Goal: Task Accomplishment & Management: Complete application form

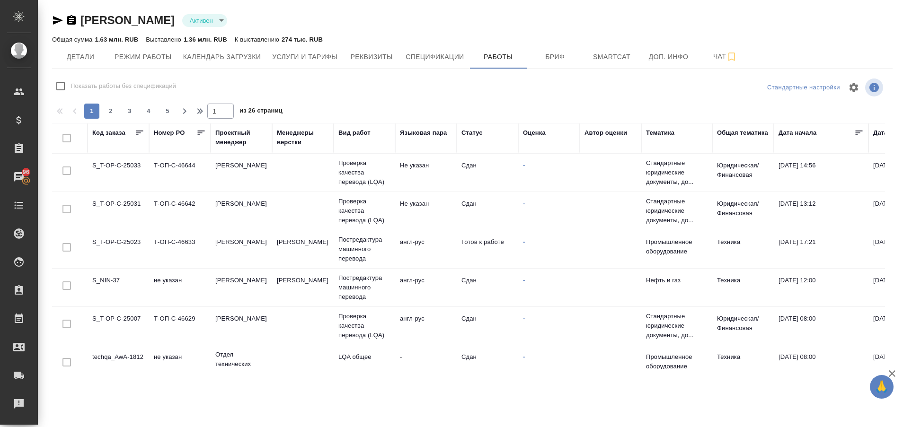
click at [128, 240] on td "S_T-OP-C-25023" at bounding box center [118, 249] width 61 height 33
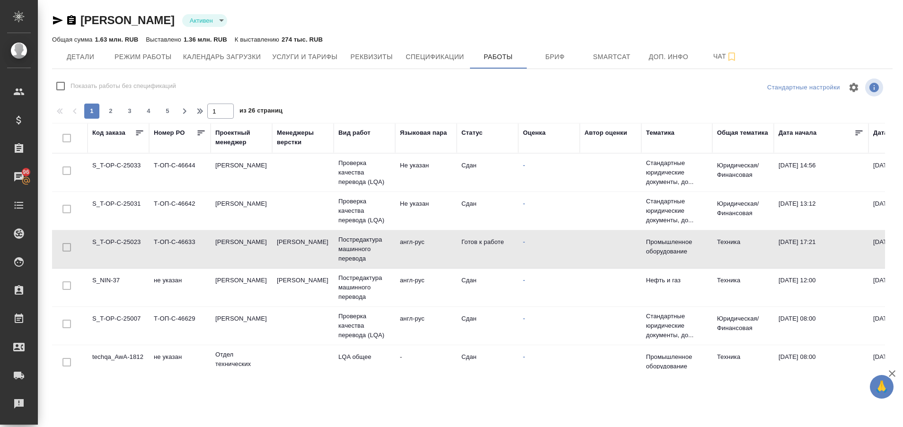
click at [128, 240] on td "S_T-OP-C-25023" at bounding box center [118, 249] width 61 height 33
click at [122, 244] on td "S_T-OP-C-25023" at bounding box center [118, 249] width 61 height 33
click at [17, 411] on link "Рекламации" at bounding box center [18, 404] width 33 height 24
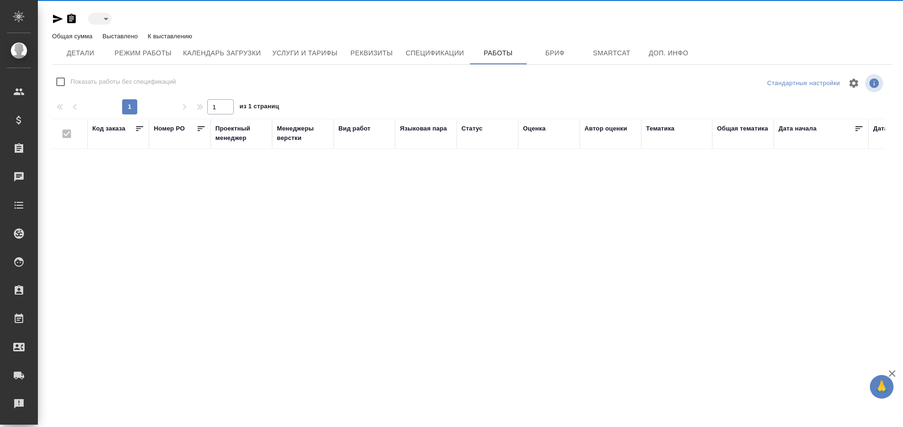
type input "active"
checkbox input "false"
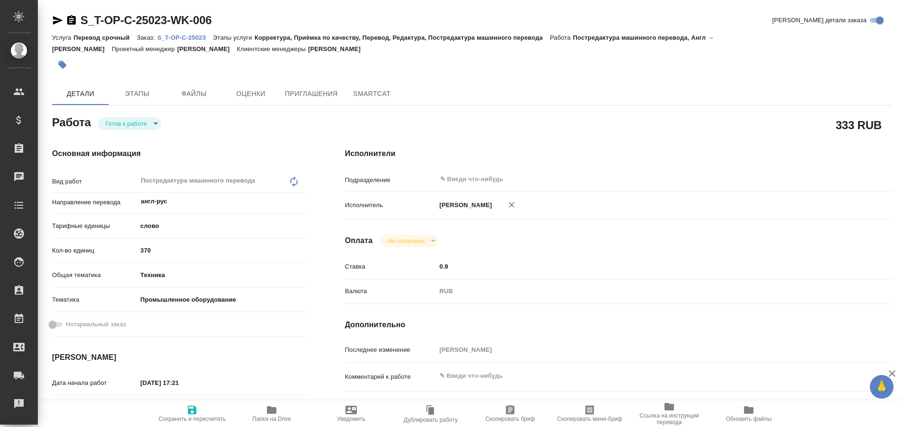
type textarea "x"
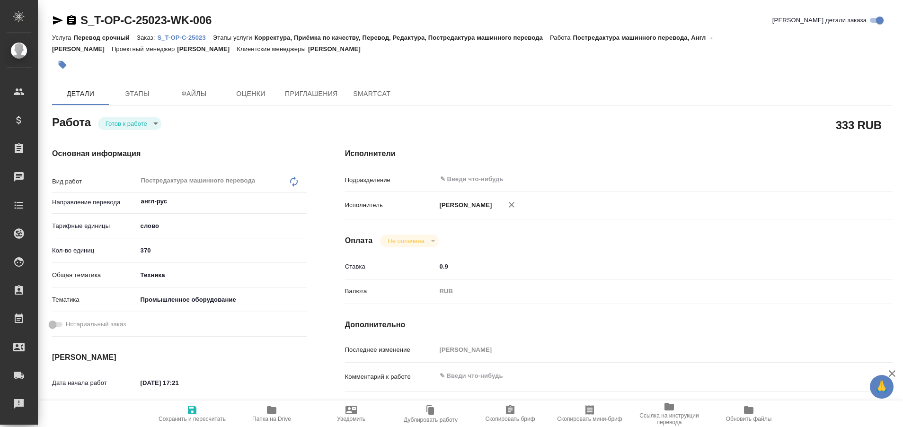
type textarea "x"
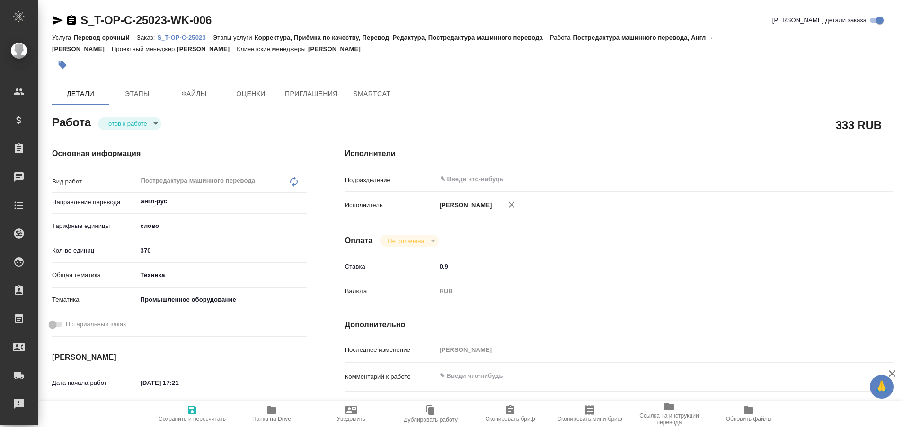
type textarea "x"
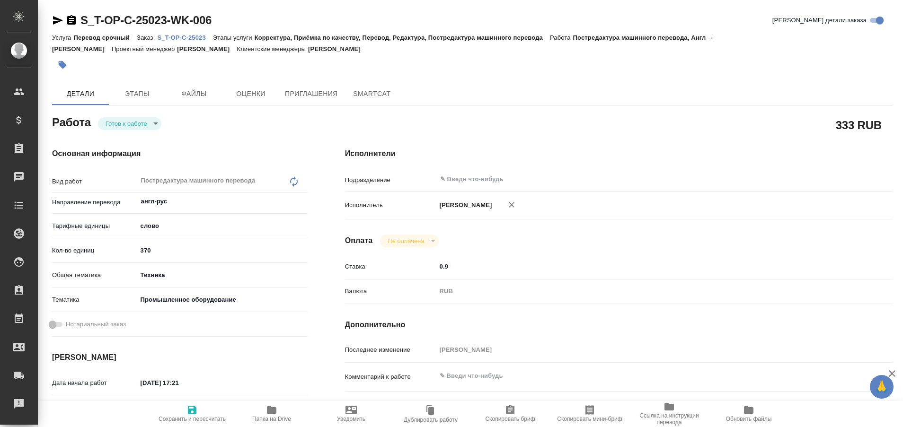
type textarea "x"
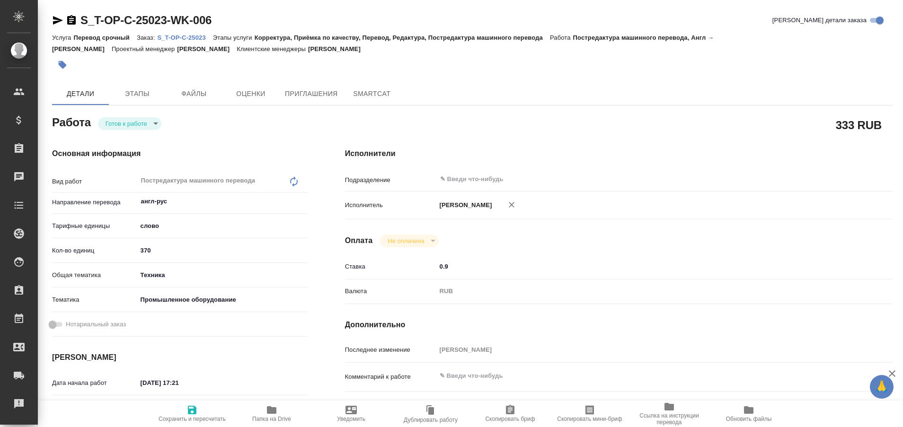
type textarea "x"
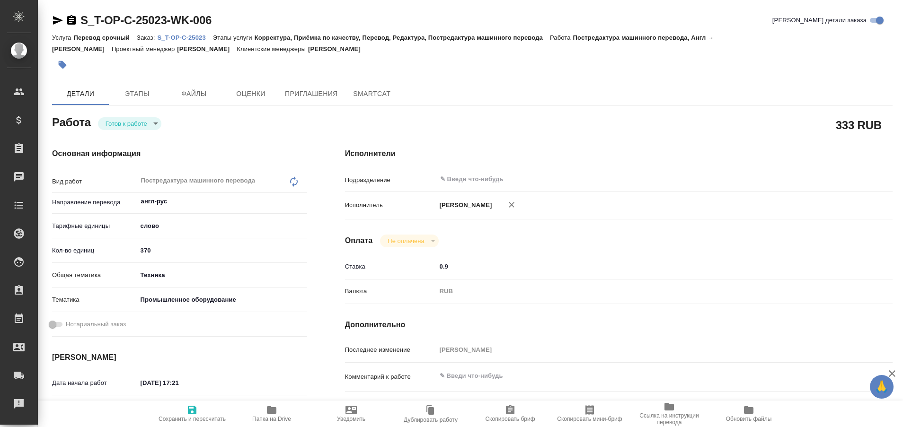
type textarea "x"
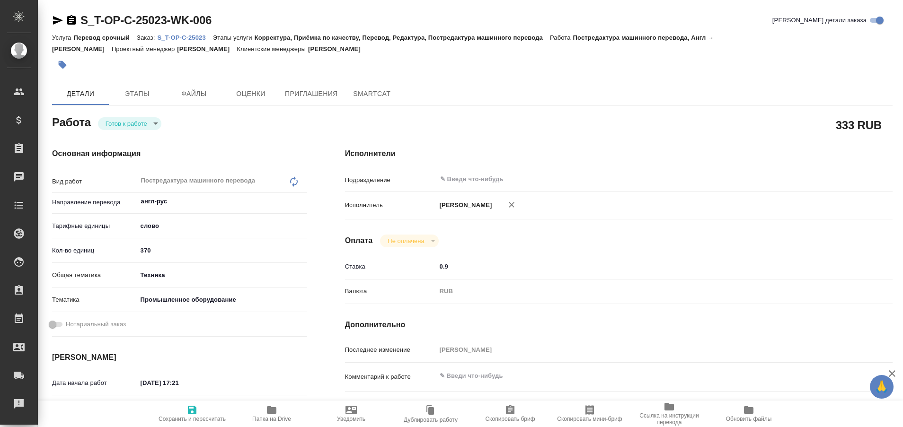
type textarea "x"
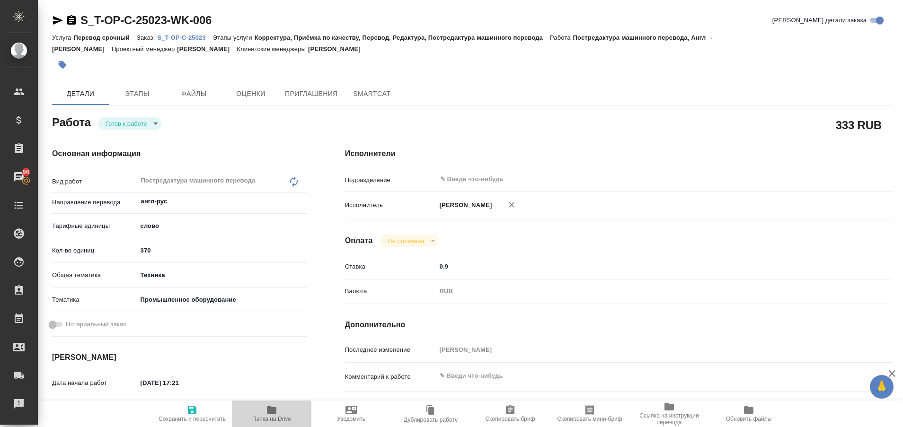
click at [274, 421] on span "Папка на Drive" at bounding box center [271, 419] width 39 height 7
type textarea "x"
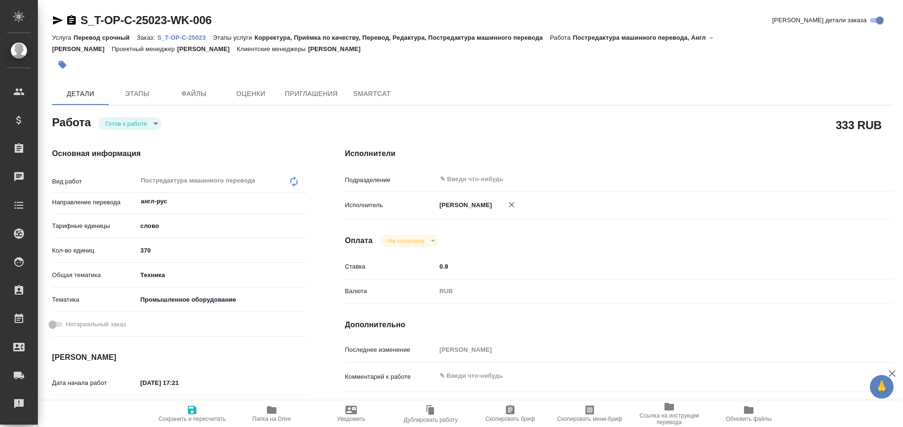
type textarea "x"
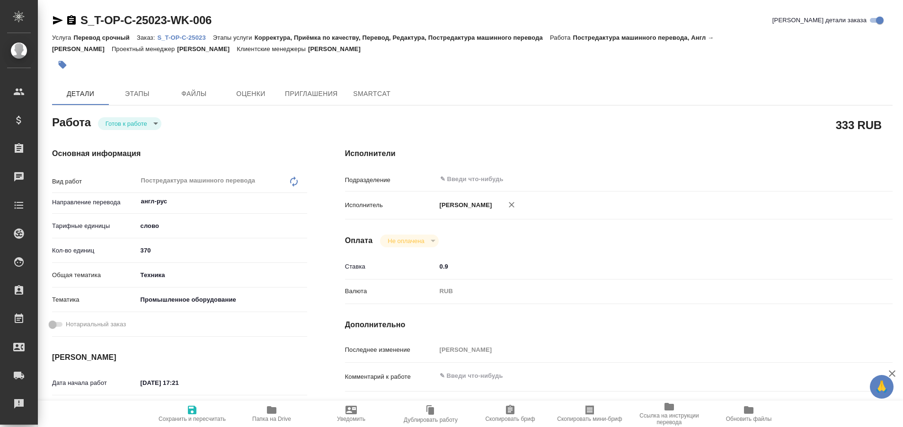
type textarea "x"
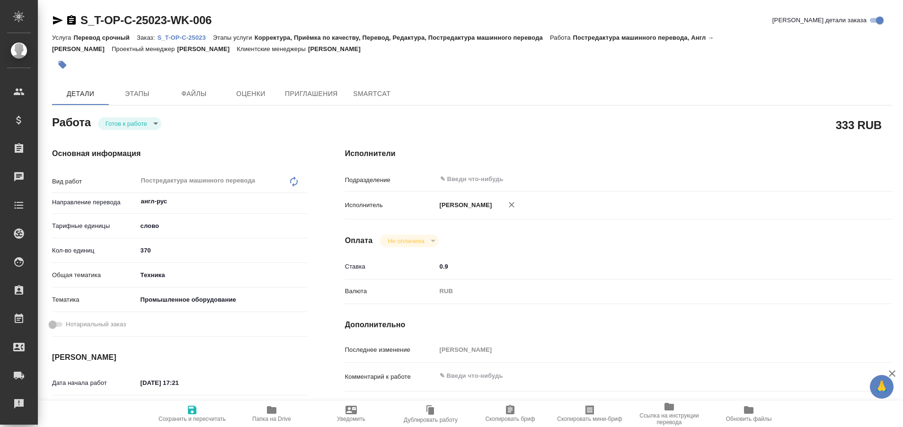
type textarea "x"
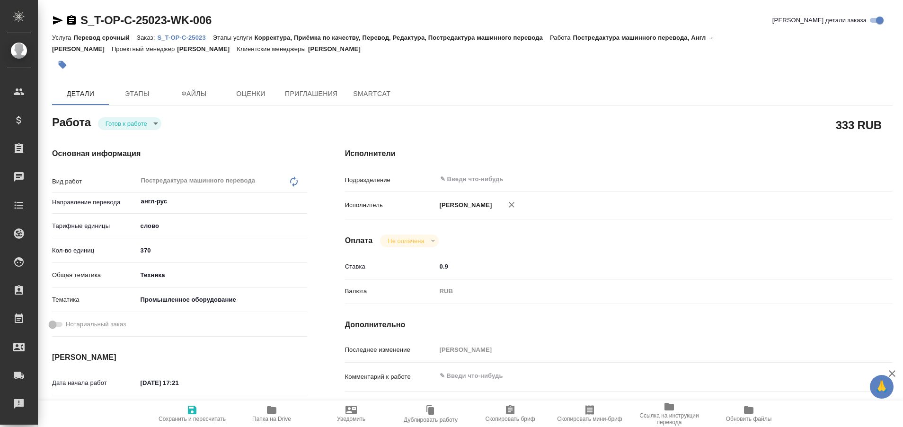
type textarea "x"
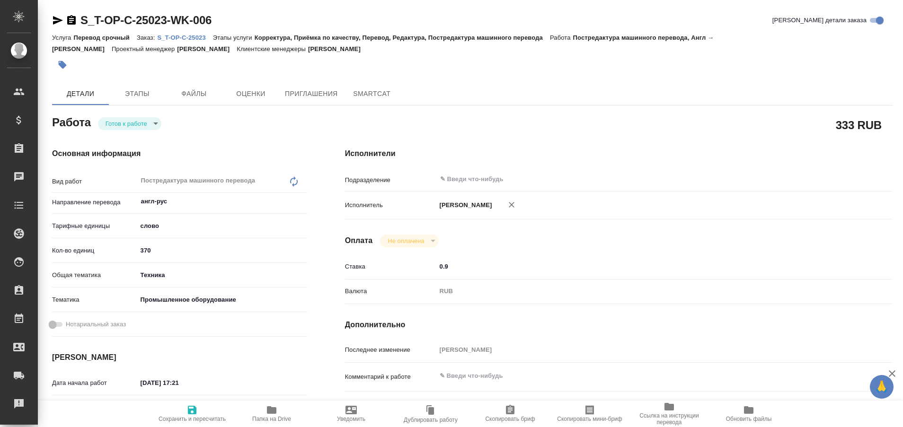
type textarea "x"
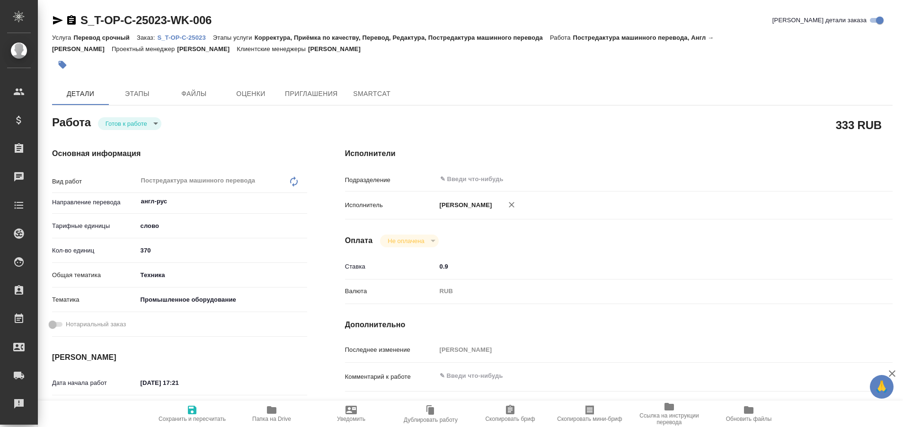
type textarea "x"
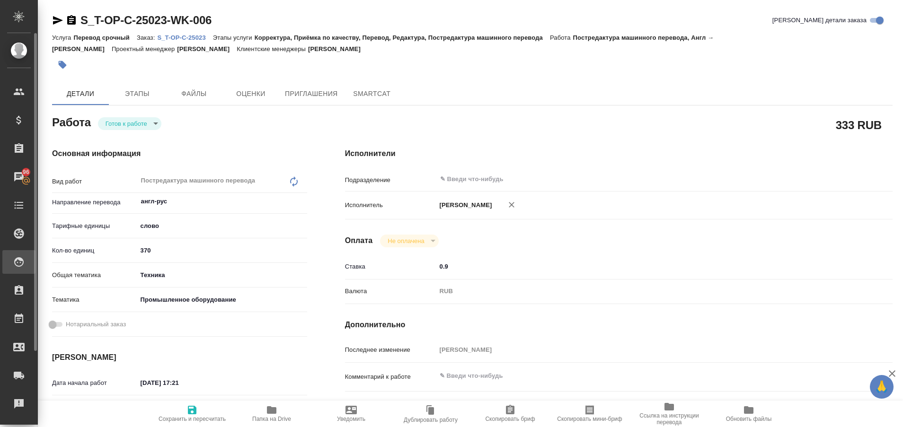
type textarea "x"
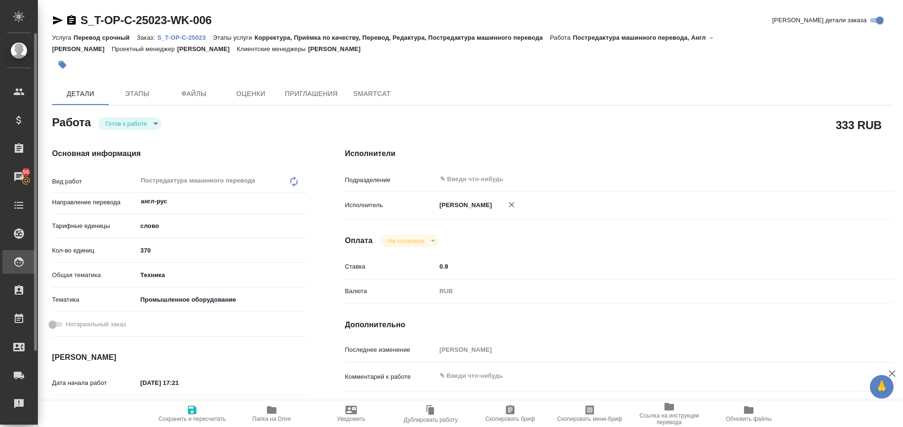
type textarea "x"
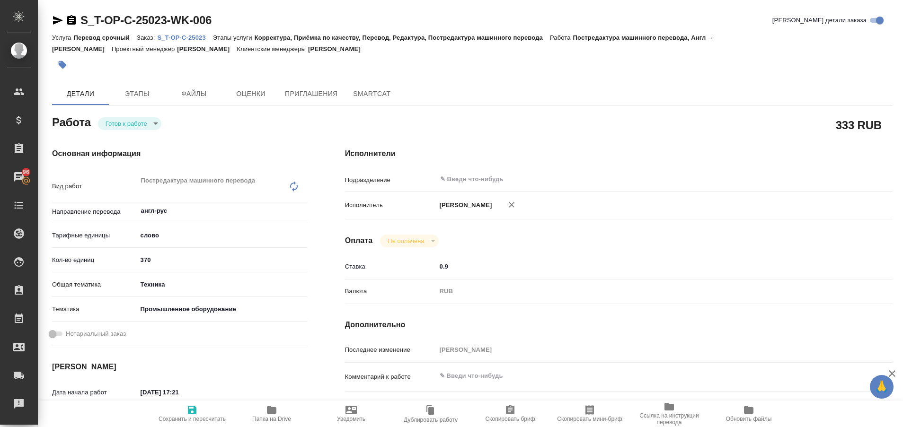
type textarea "x"
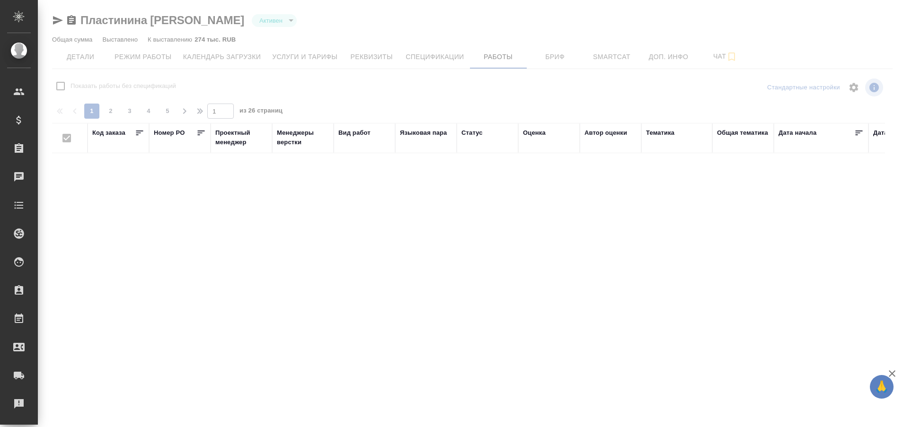
checkbox input "false"
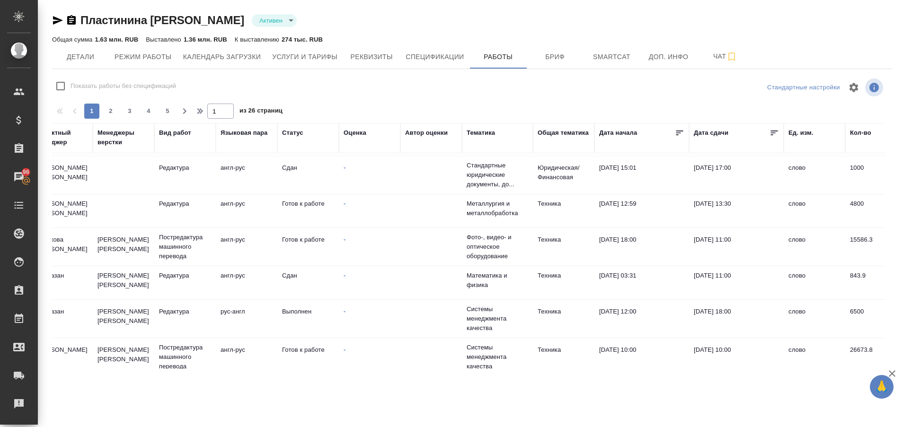
scroll to position [228, 0]
